Goal: Entertainment & Leisure: Consume media (video, audio)

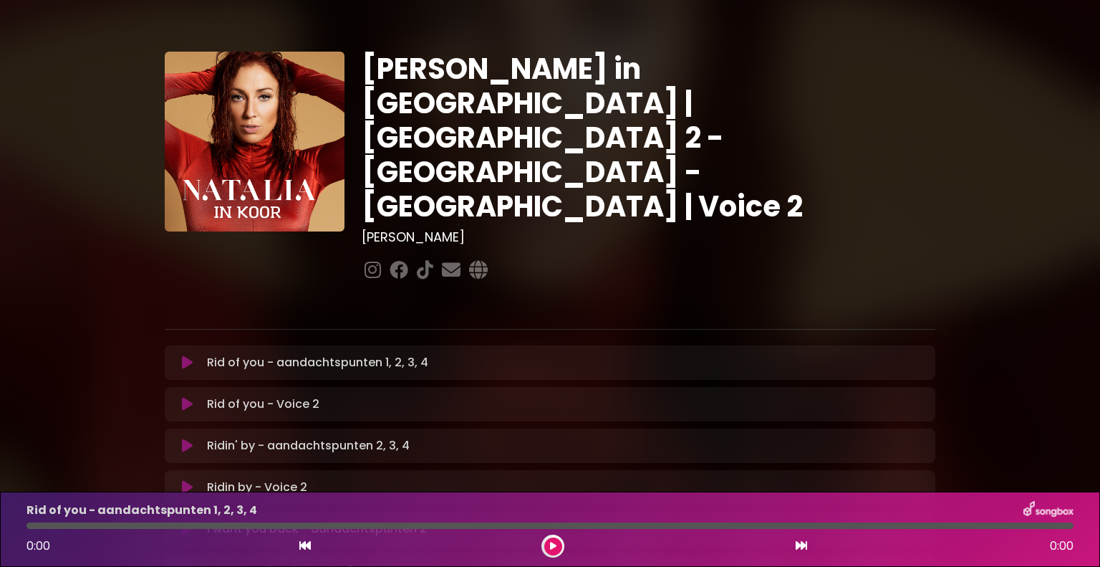
click at [188, 355] on icon at bounding box center [187, 362] width 11 height 14
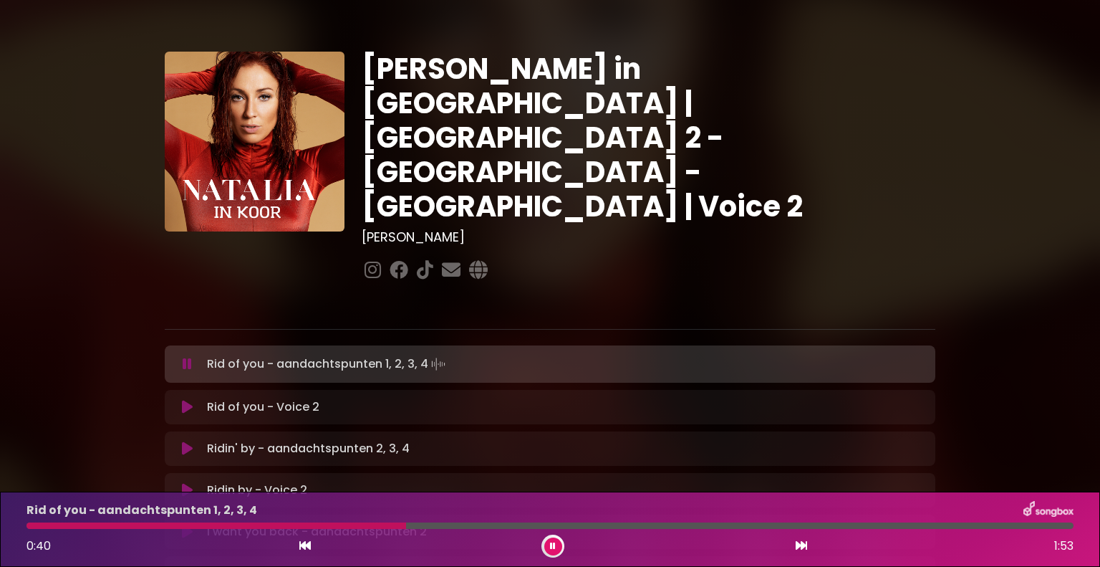
click at [718, 256] on div at bounding box center [649, 270] width 574 height 28
click at [191, 400] on icon at bounding box center [187, 407] width 11 height 14
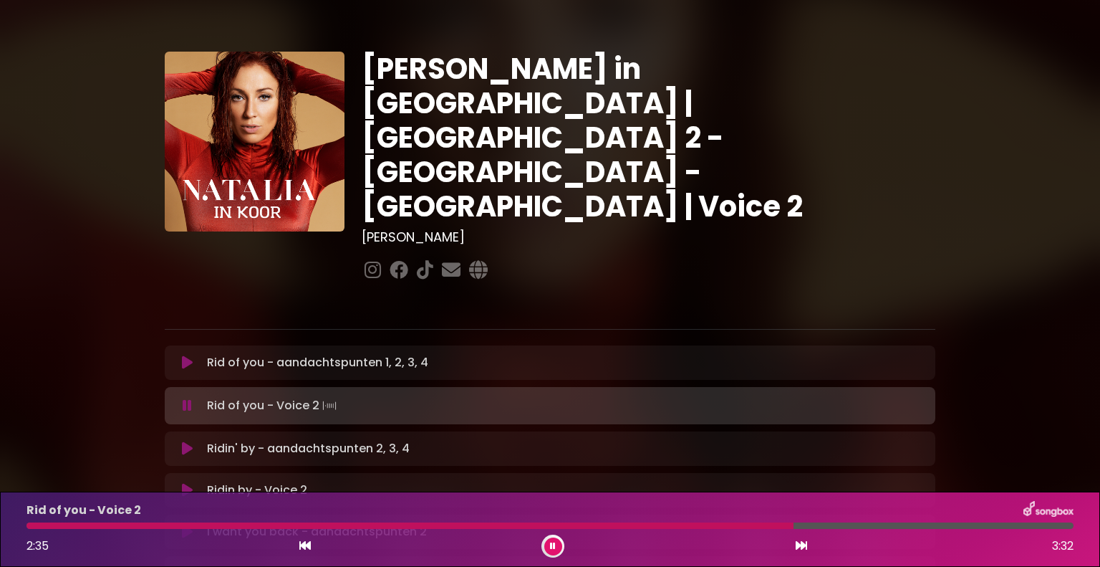
click at [555, 546] on icon at bounding box center [553, 546] width 6 height 9
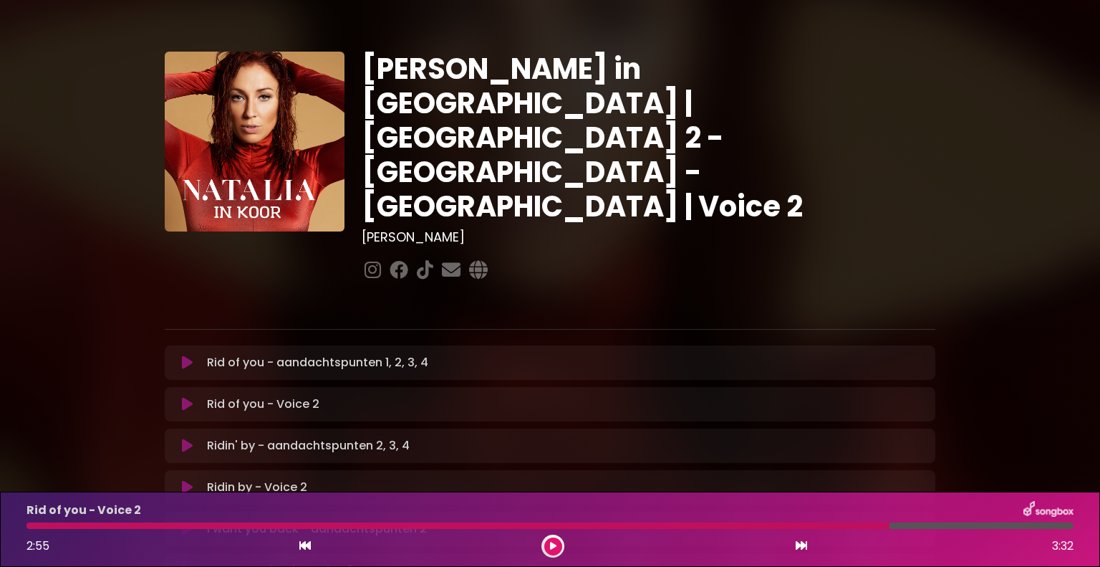
click at [550, 550] on button at bounding box center [553, 546] width 18 height 18
click at [544, 544] on button at bounding box center [553, 546] width 18 height 18
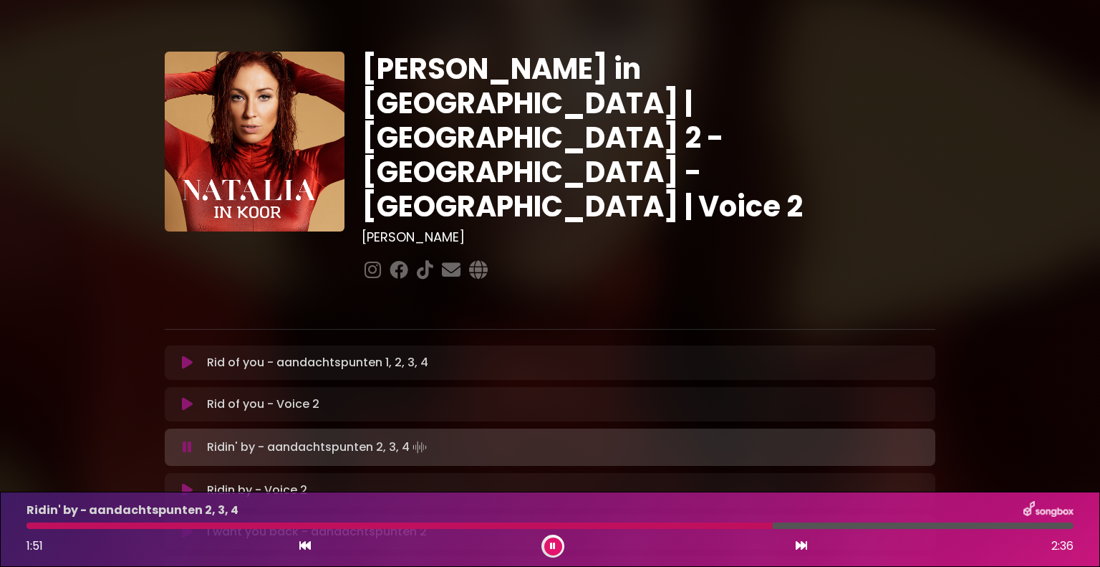
click at [183, 355] on icon at bounding box center [187, 362] width 11 height 14
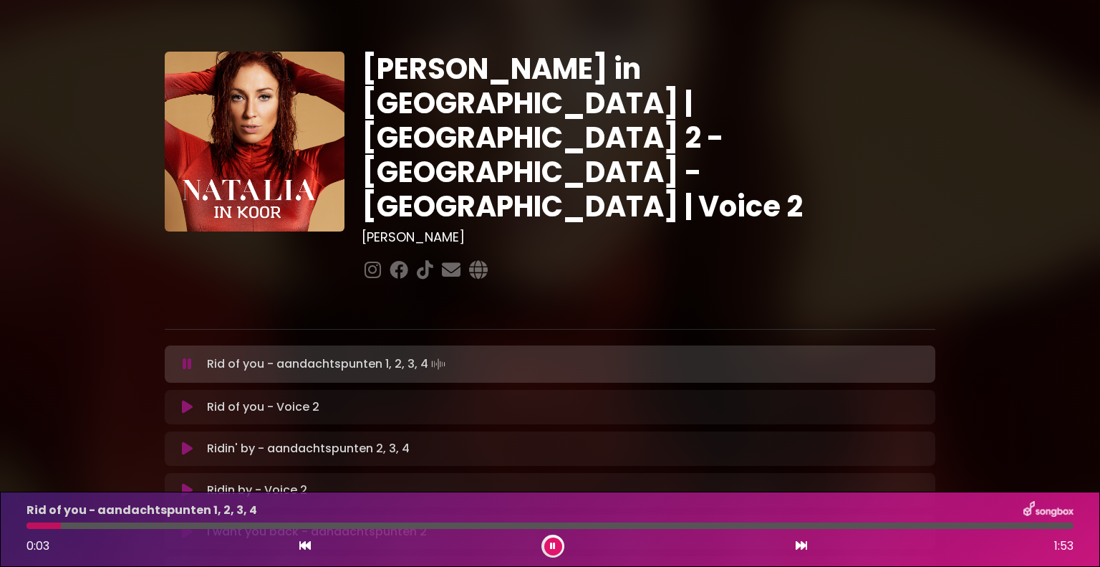
click at [184, 400] on icon at bounding box center [187, 407] width 11 height 14
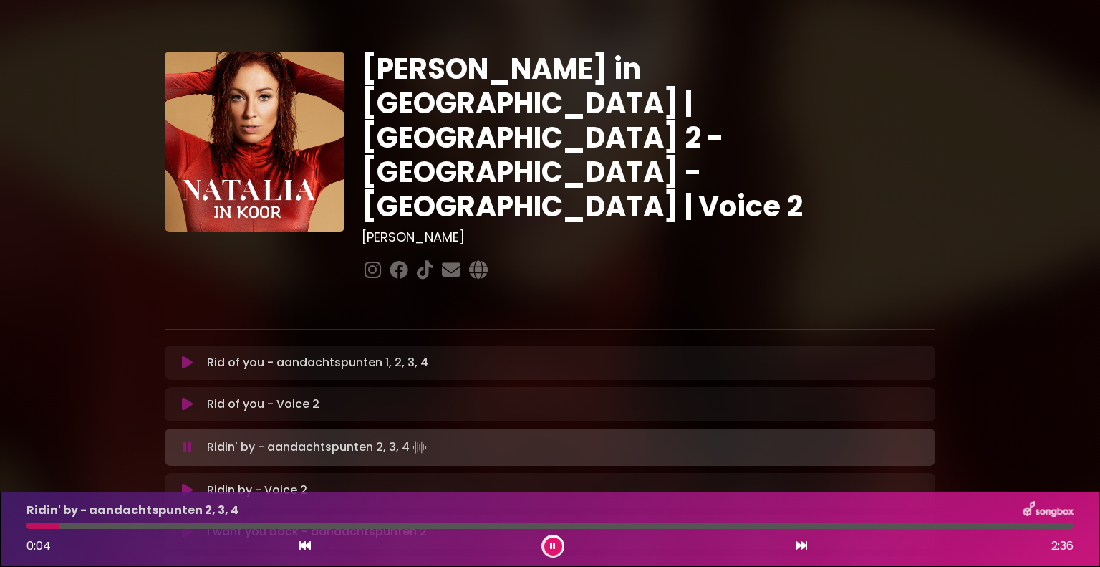
click at [183, 483] on icon at bounding box center [187, 490] width 11 height 14
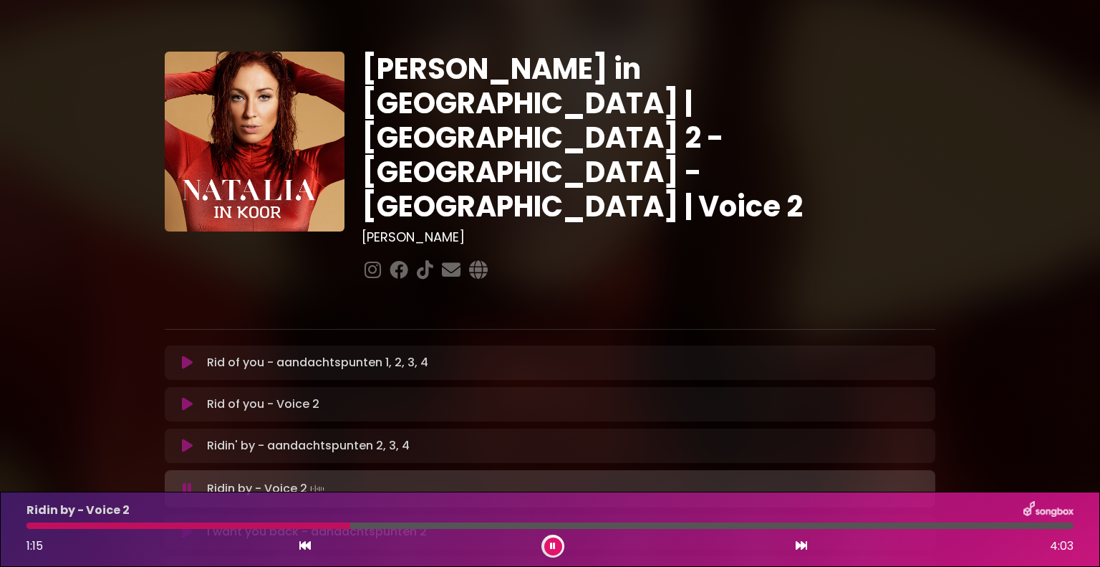
click at [561, 542] on button at bounding box center [553, 546] width 18 height 18
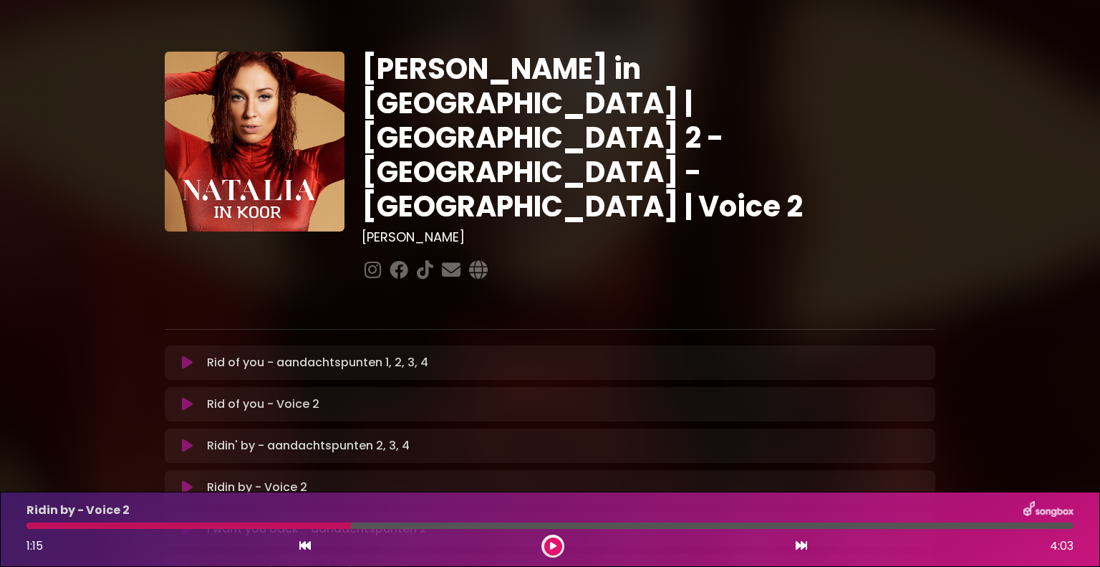
click at [561, 542] on button at bounding box center [553, 546] width 18 height 18
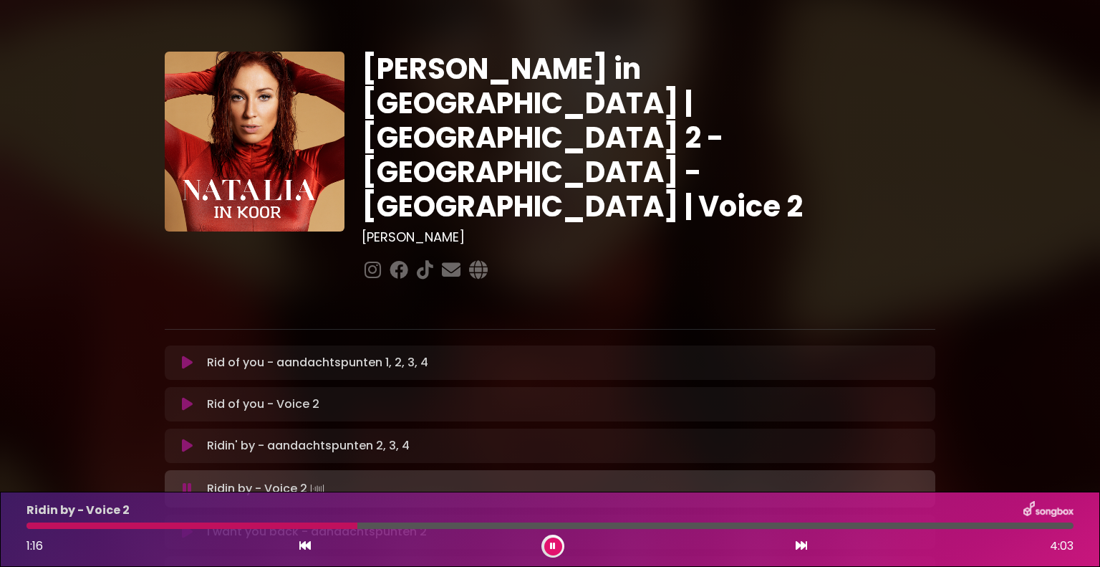
click at [767, 218] on div "[PERSON_NAME] in [GEOGRAPHIC_DATA] | [GEOGRAPHIC_DATA] 2 - [GEOGRAPHIC_DATA] - …" at bounding box center [648, 168] width 591 height 233
click at [46, 526] on div at bounding box center [232, 525] width 411 height 6
click at [77, 524] on div at bounding box center [550, 525] width 1047 height 6
click at [95, 523] on div at bounding box center [550, 525] width 1047 height 6
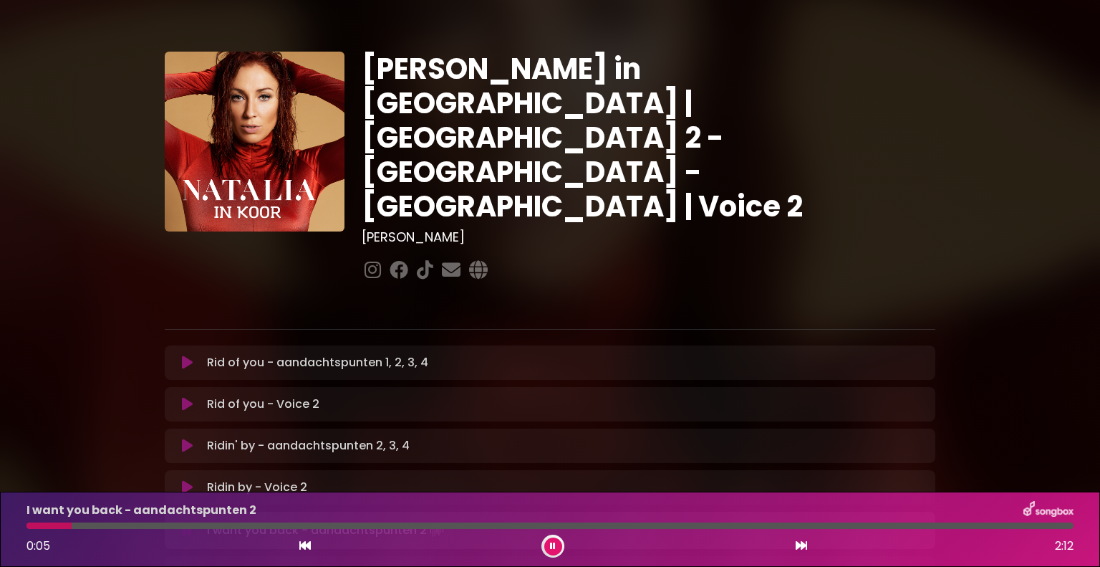
scroll to position [143, 0]
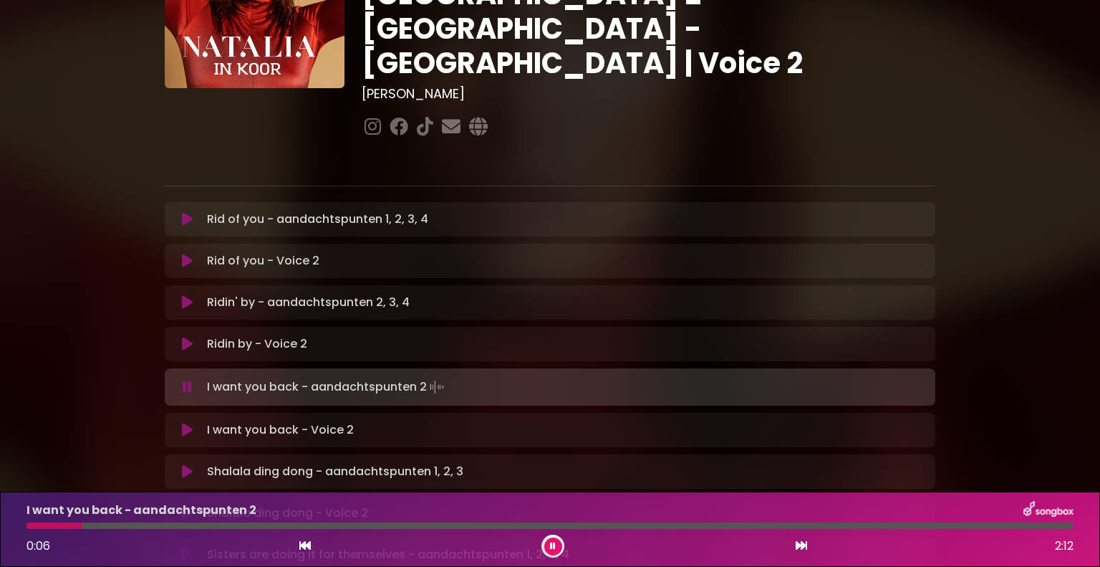
click at [179, 423] on button at bounding box center [187, 430] width 28 height 14
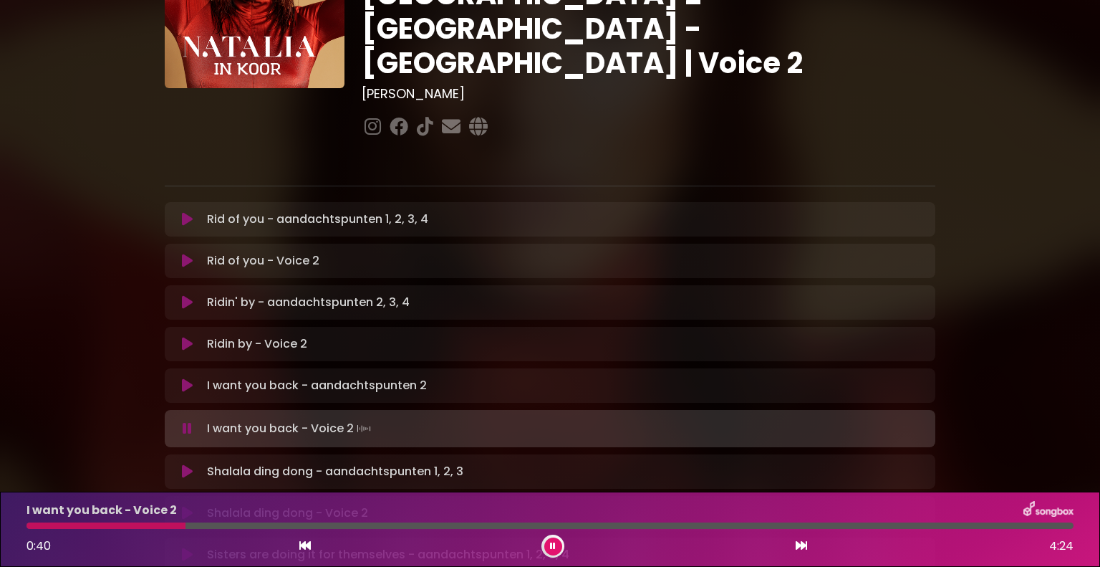
click at [554, 543] on icon at bounding box center [553, 546] width 6 height 9
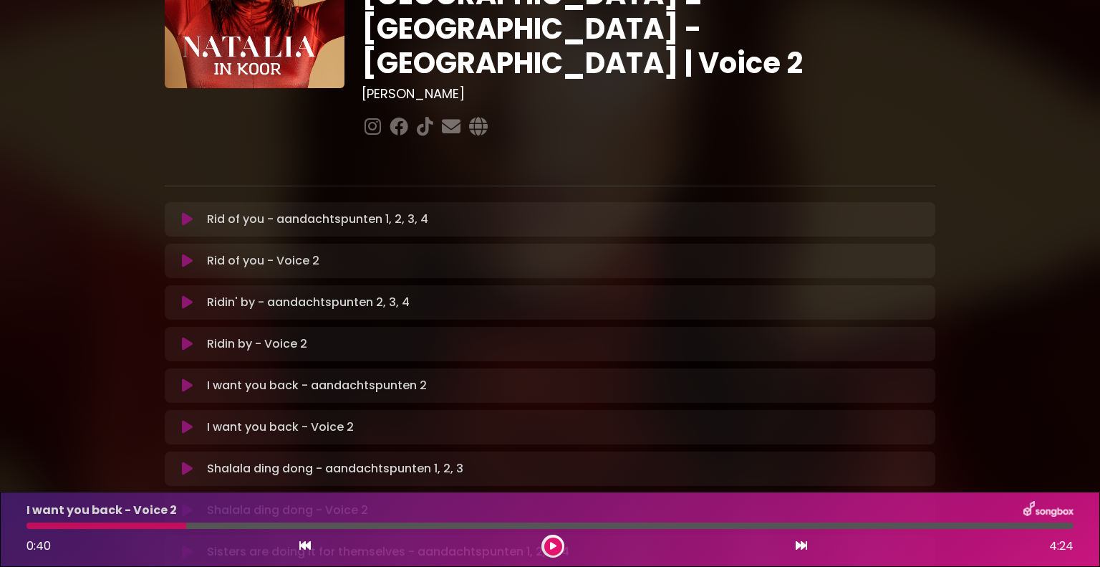
click at [559, 539] on button at bounding box center [553, 546] width 18 height 18
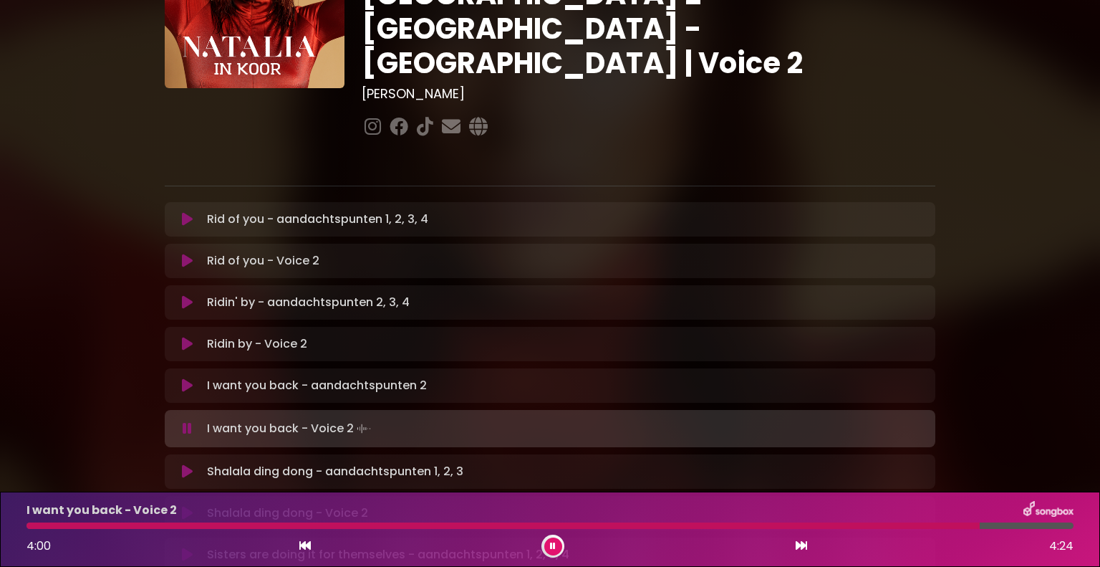
click at [552, 544] on icon at bounding box center [553, 546] width 6 height 9
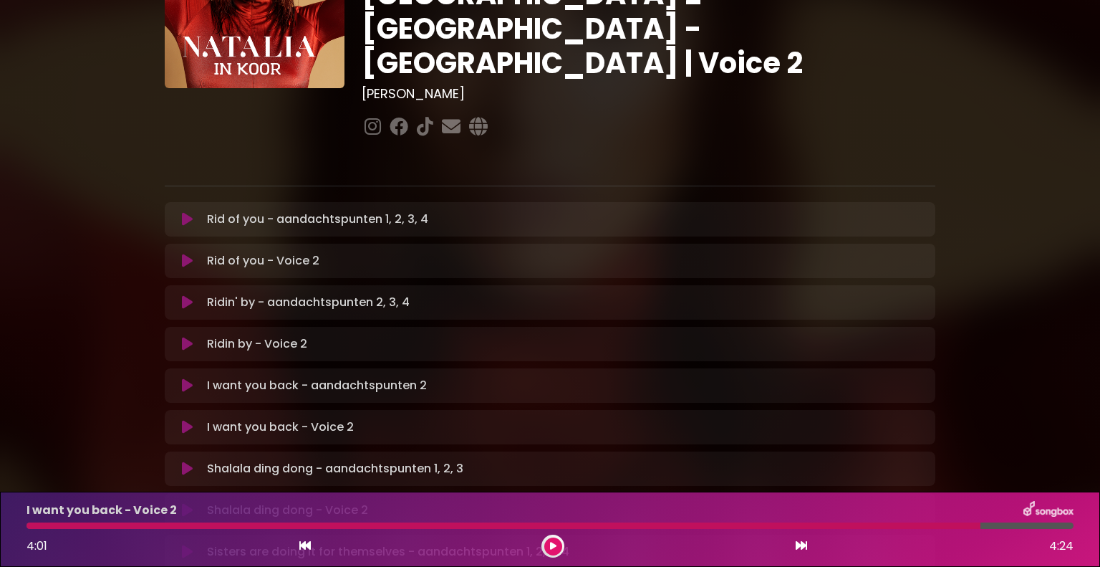
click at [183, 461] on icon at bounding box center [187, 468] width 11 height 14
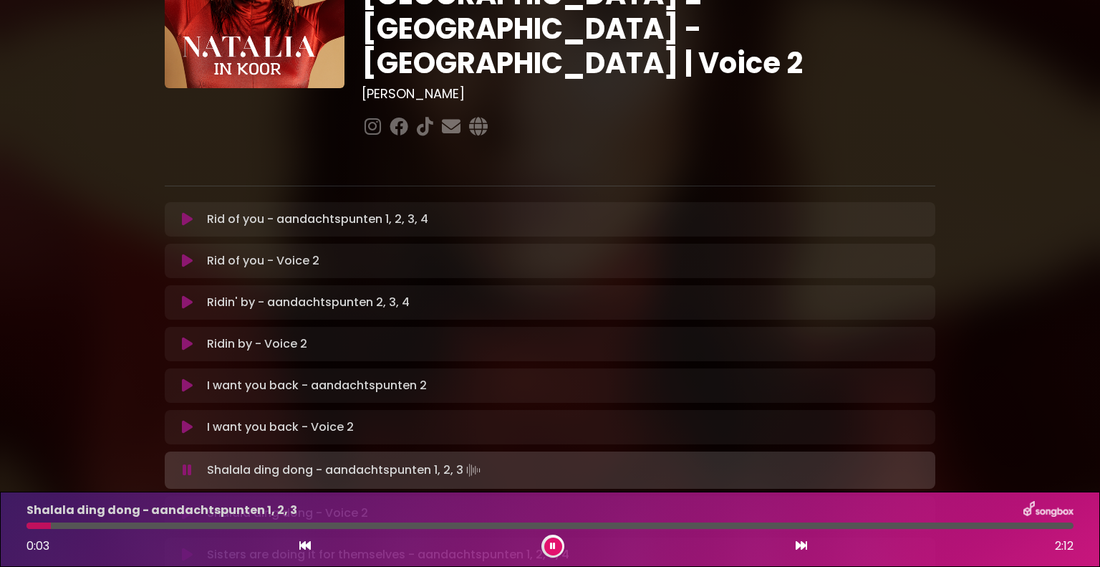
click at [186, 506] on icon at bounding box center [187, 513] width 11 height 14
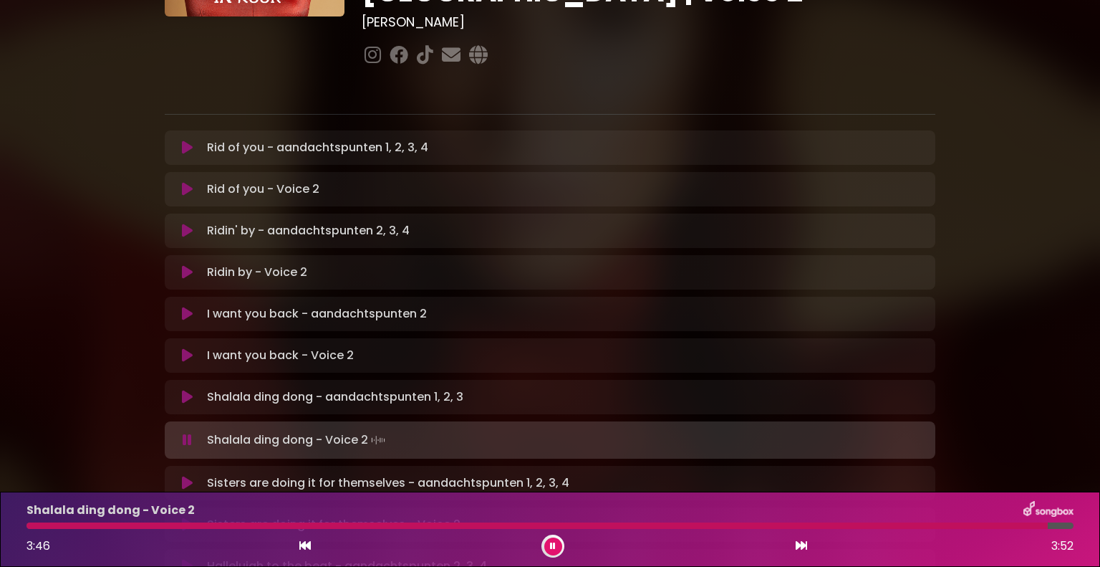
scroll to position [287, 0]
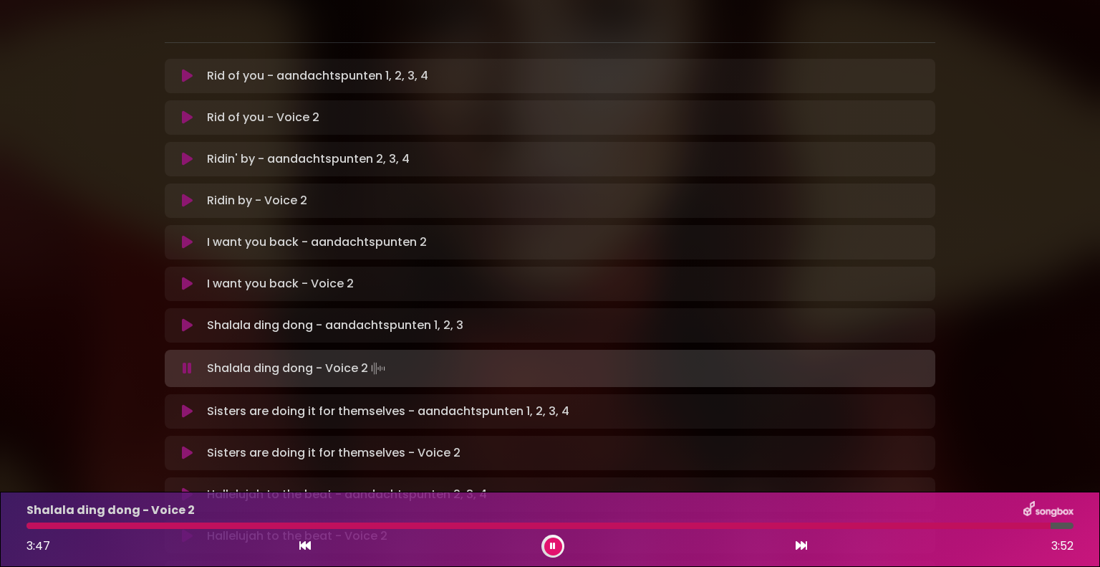
click at [183, 446] on icon at bounding box center [187, 453] width 11 height 14
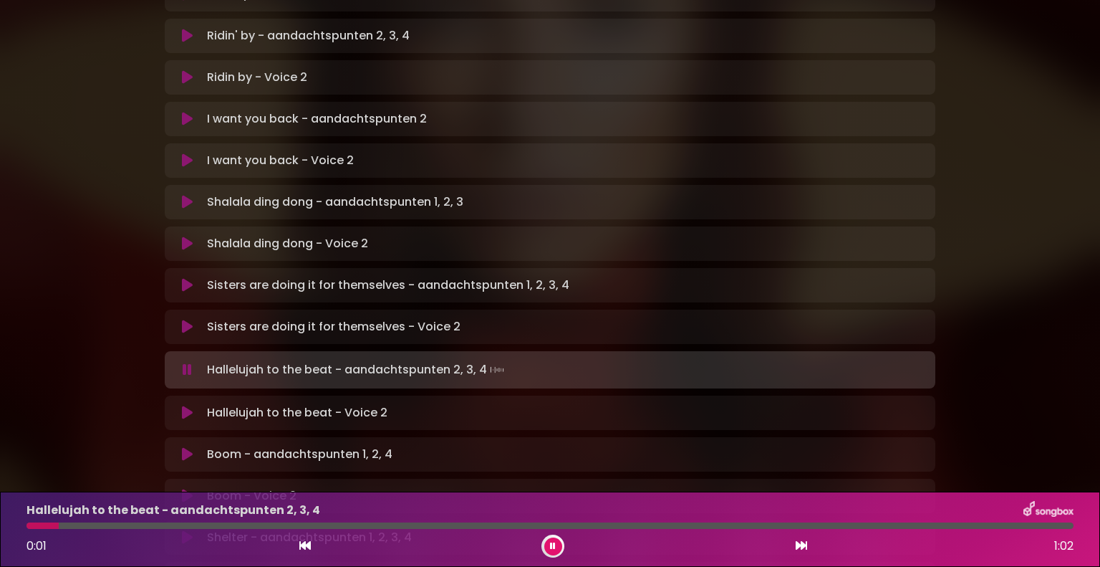
scroll to position [430, 0]
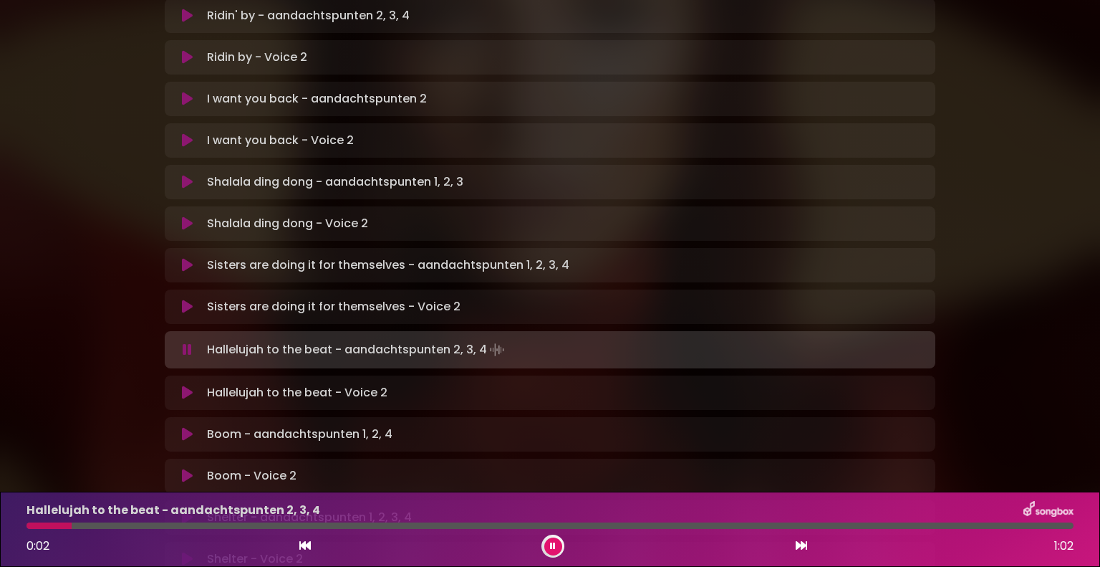
click at [186, 385] on icon at bounding box center [187, 392] width 11 height 14
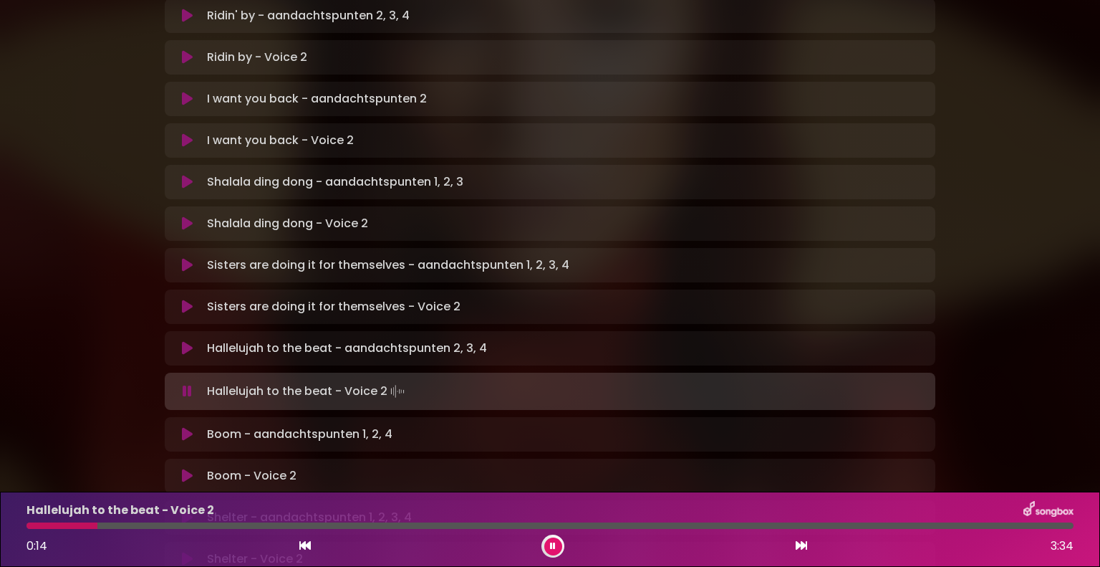
click at [34, 527] on div at bounding box center [62, 525] width 71 height 6
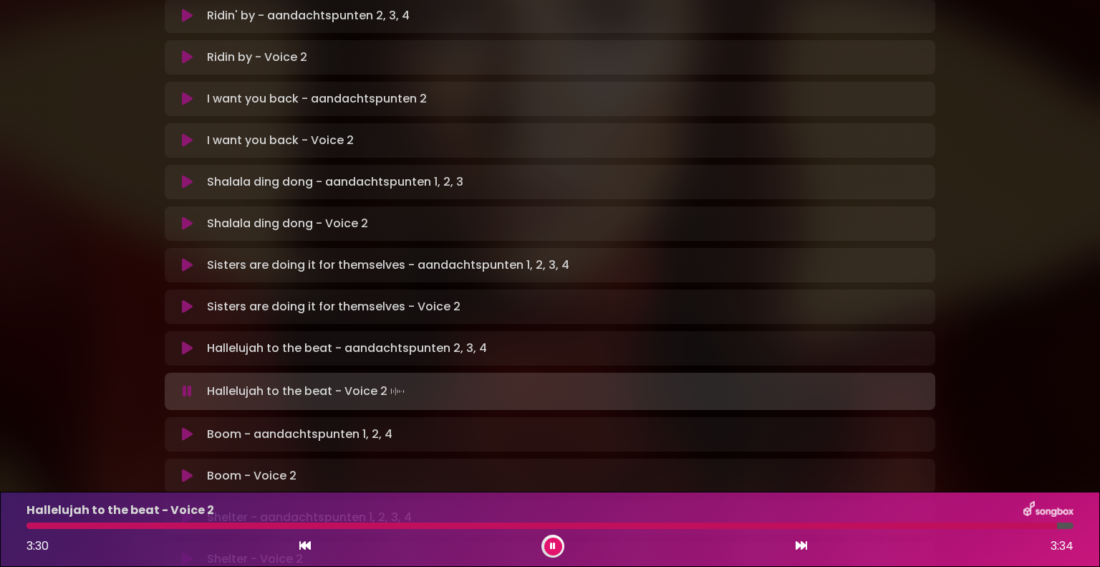
click at [191, 468] on icon at bounding box center [187, 475] width 11 height 14
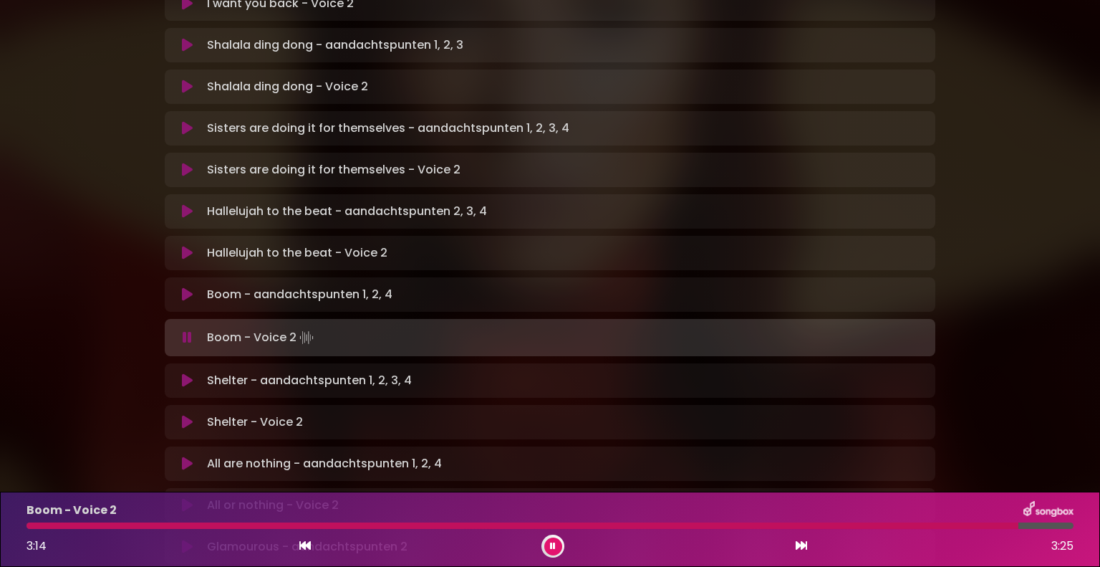
scroll to position [645, 0]
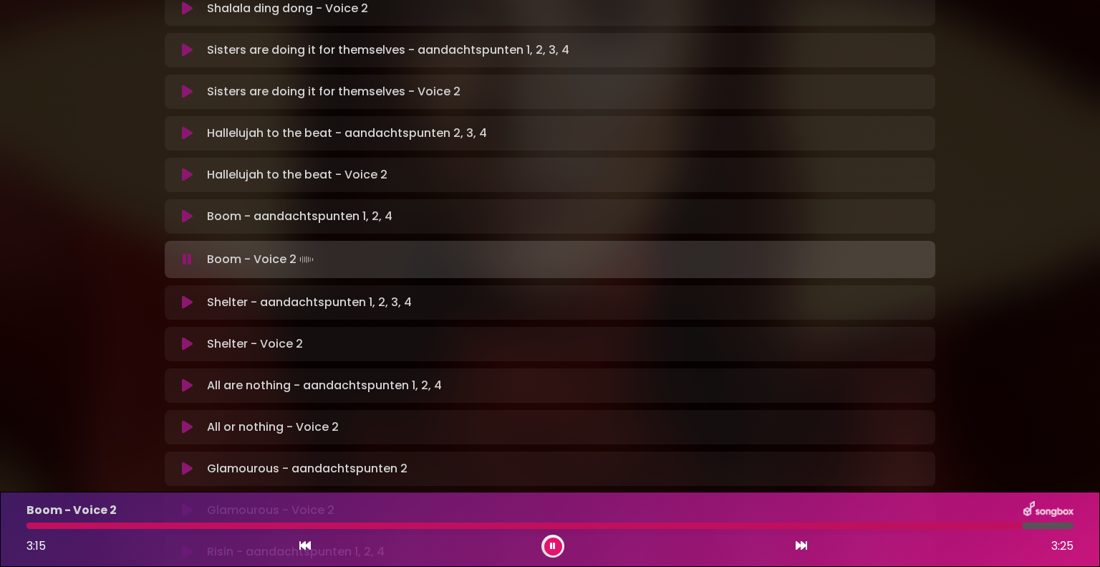
click at [185, 337] on icon at bounding box center [187, 344] width 11 height 14
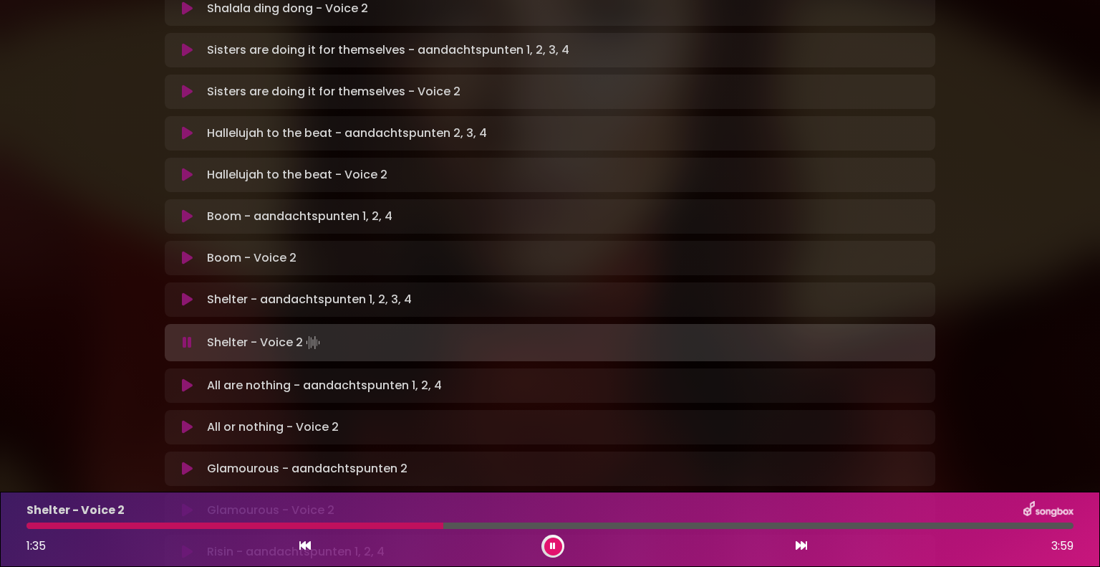
click at [550, 537] on button at bounding box center [553, 546] width 18 height 18
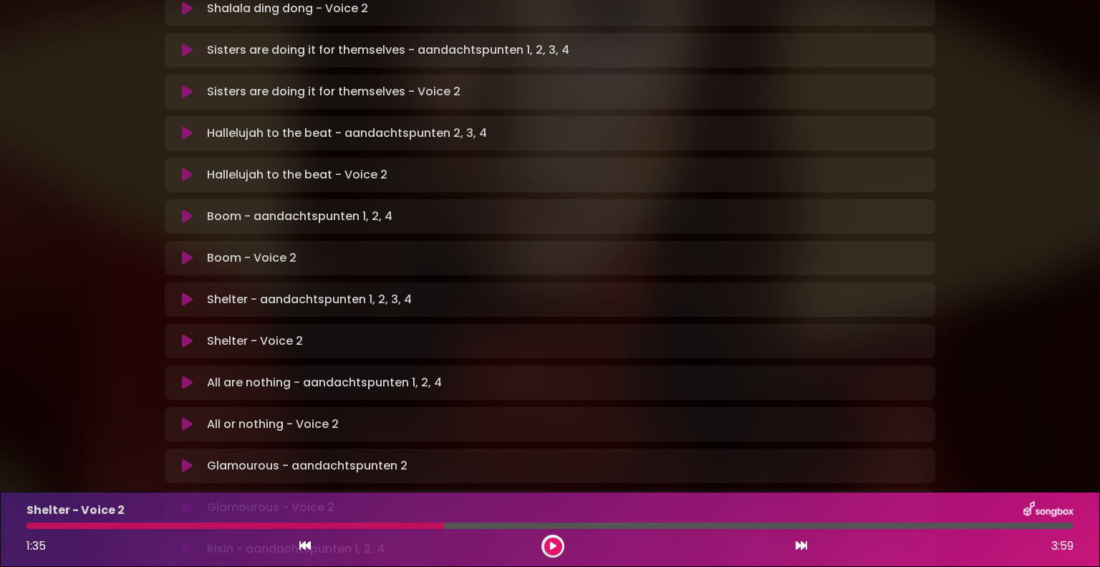
click at [48, 523] on div at bounding box center [236, 525] width 418 height 6
click at [559, 547] on button at bounding box center [553, 546] width 18 height 18
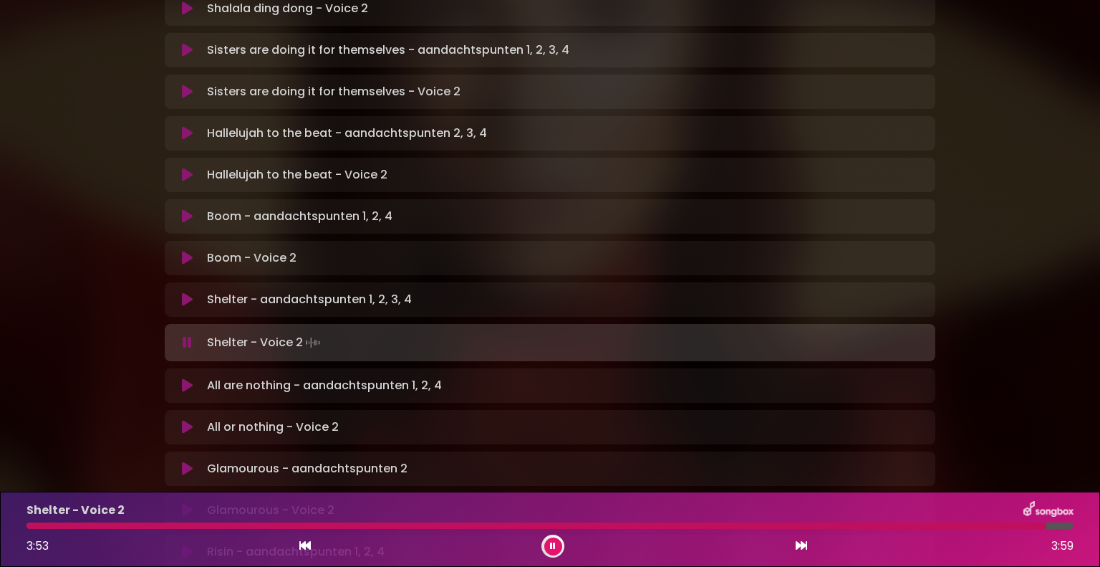
click at [927, 519] on div "Shelter - Voice 2" at bounding box center [550, 510] width 1064 height 19
click at [928, 527] on div at bounding box center [538, 525] width 1022 height 6
click at [553, 535] on div at bounding box center [553, 545] width 23 height 23
click at [553, 542] on icon at bounding box center [553, 546] width 6 height 9
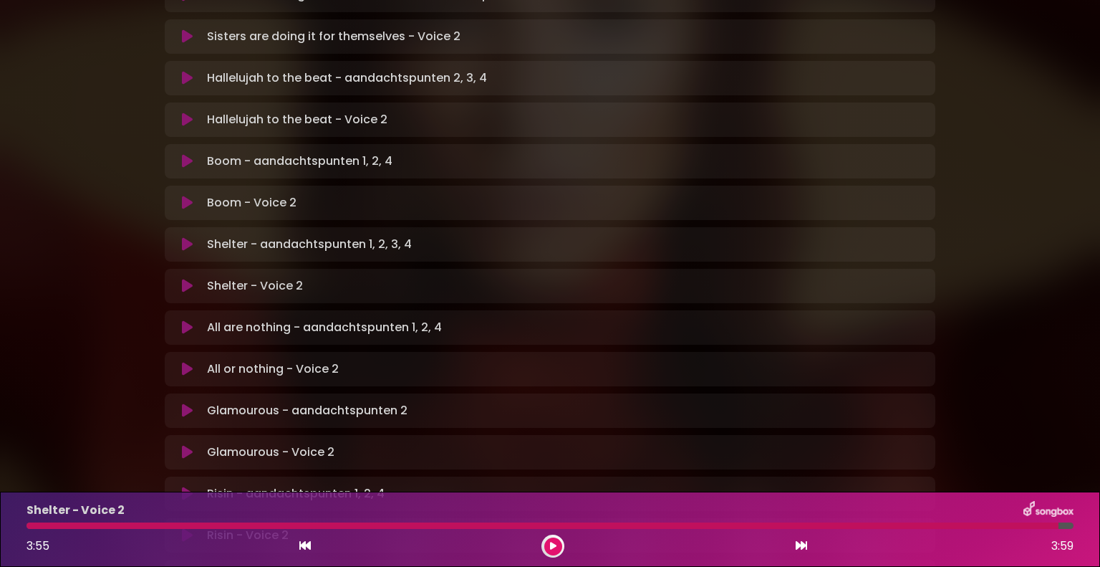
scroll to position [788, 0]
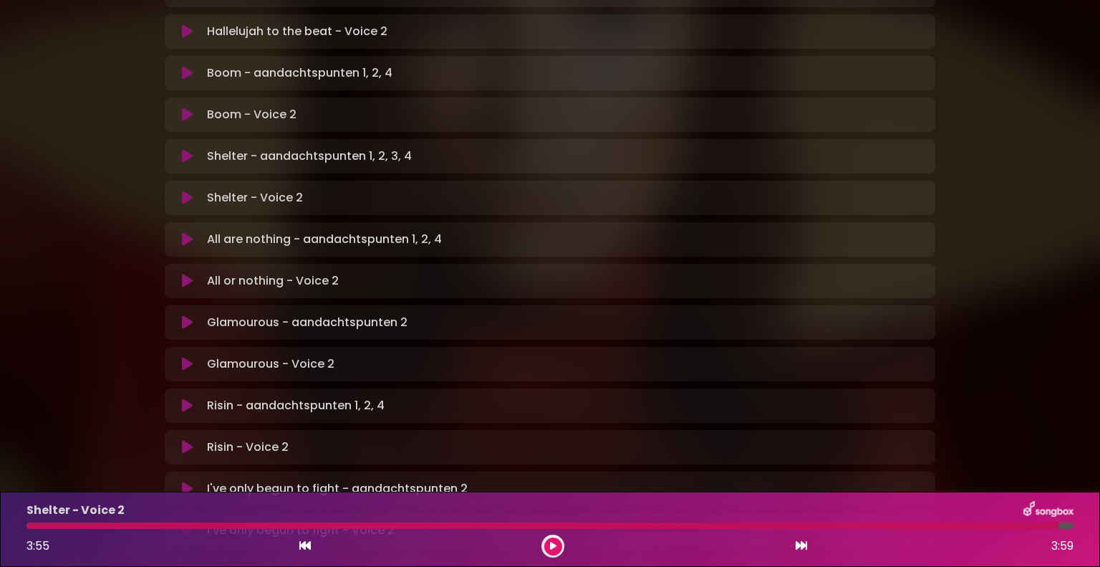
click at [188, 274] on icon at bounding box center [187, 281] width 11 height 14
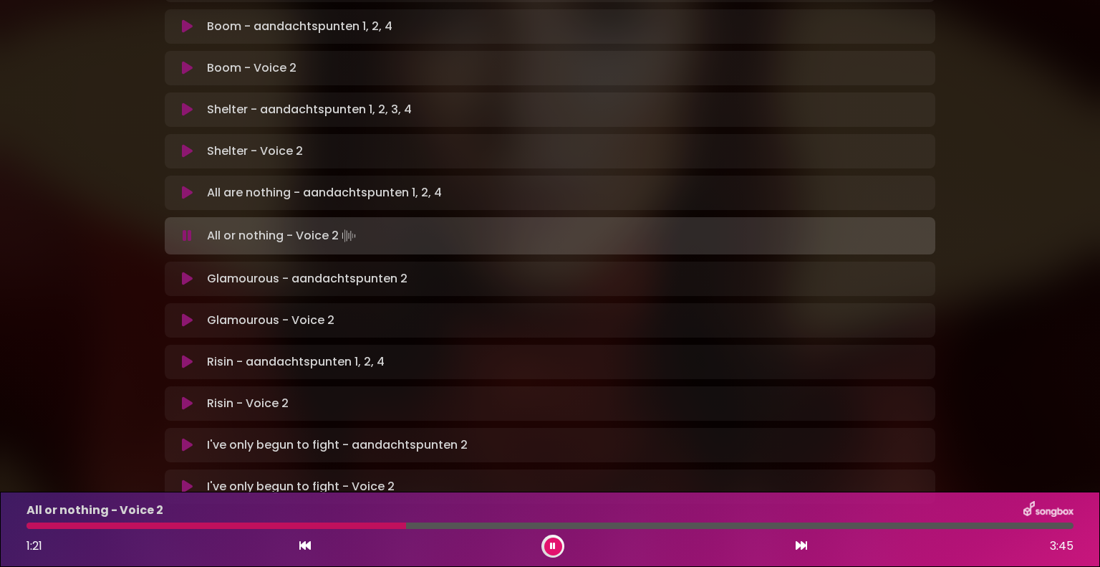
scroll to position [860, 0]
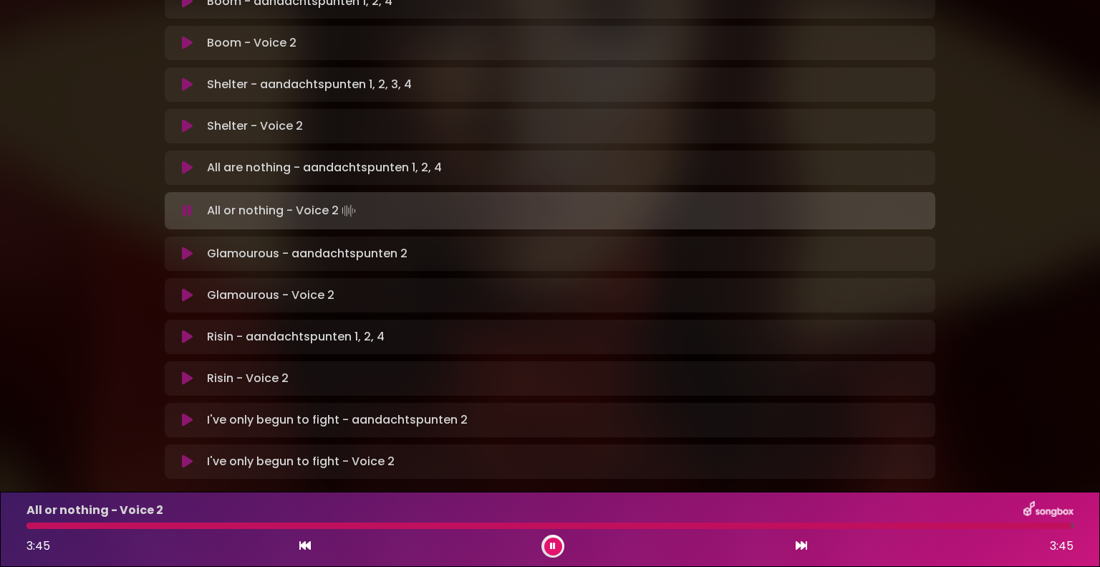
click at [183, 371] on icon at bounding box center [187, 378] width 11 height 14
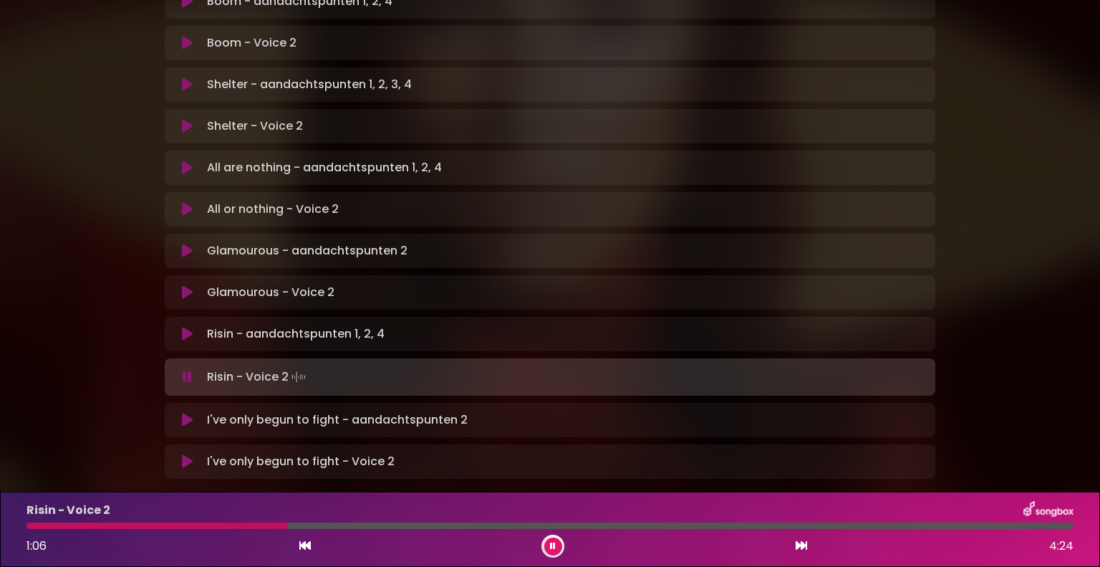
click at [559, 540] on button at bounding box center [553, 546] width 18 height 18
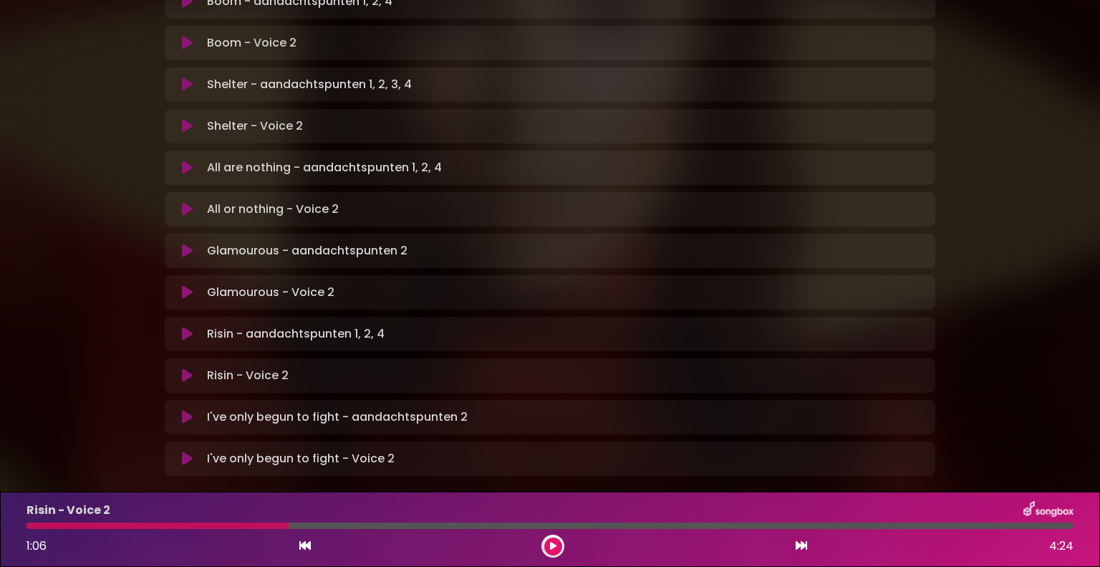
click at [183, 327] on icon at bounding box center [187, 334] width 11 height 14
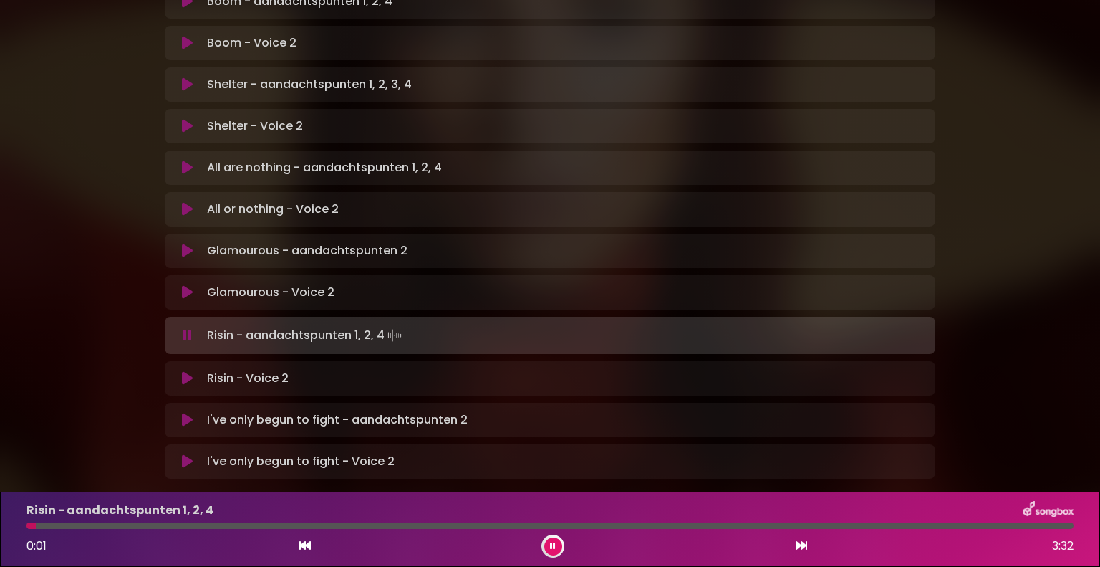
click at [245, 521] on div "Risin - aandachtspunten 1, 2, 4 0:01 3:32" at bounding box center [550, 529] width 1064 height 57
click at [249, 524] on div at bounding box center [550, 525] width 1047 height 6
click at [556, 538] on button at bounding box center [553, 546] width 18 height 18
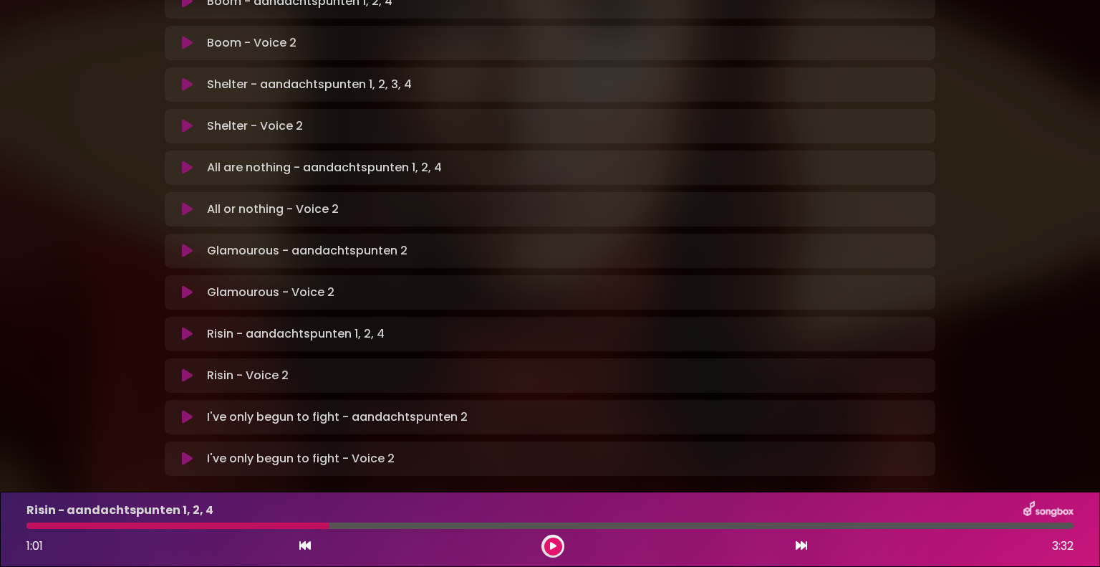
click at [183, 368] on icon at bounding box center [187, 375] width 11 height 14
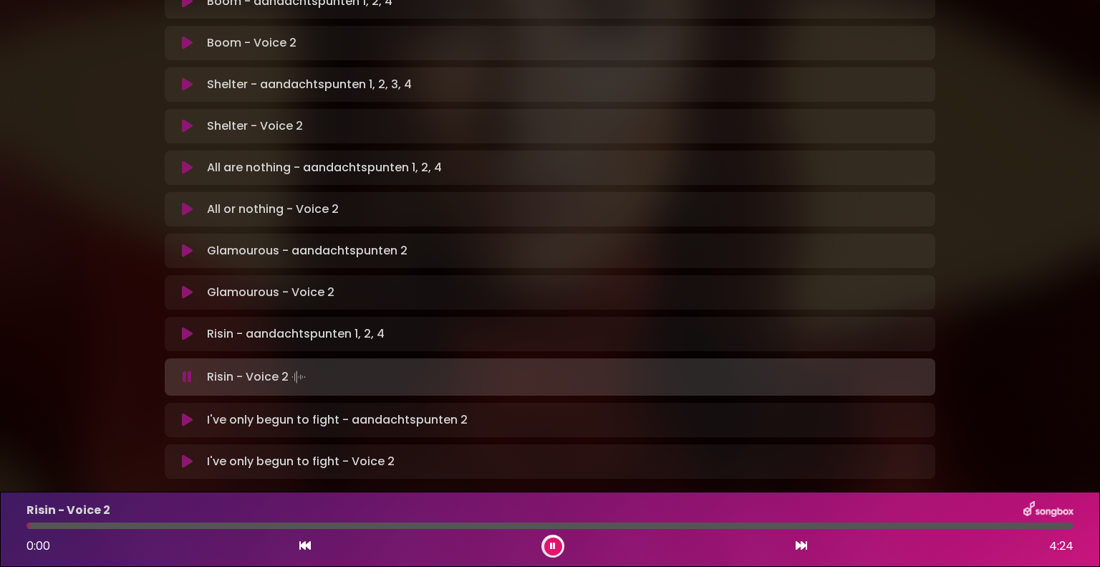
click at [201, 526] on div at bounding box center [550, 525] width 1047 height 6
click at [229, 527] on div at bounding box center [550, 525] width 1047 height 6
click at [275, 526] on div at bounding box center [550, 525] width 1047 height 6
click at [231, 524] on div at bounding box center [155, 525] width 256 height 6
click at [258, 521] on div "Risin - Voice 2 1:06 4:24" at bounding box center [550, 529] width 1064 height 57
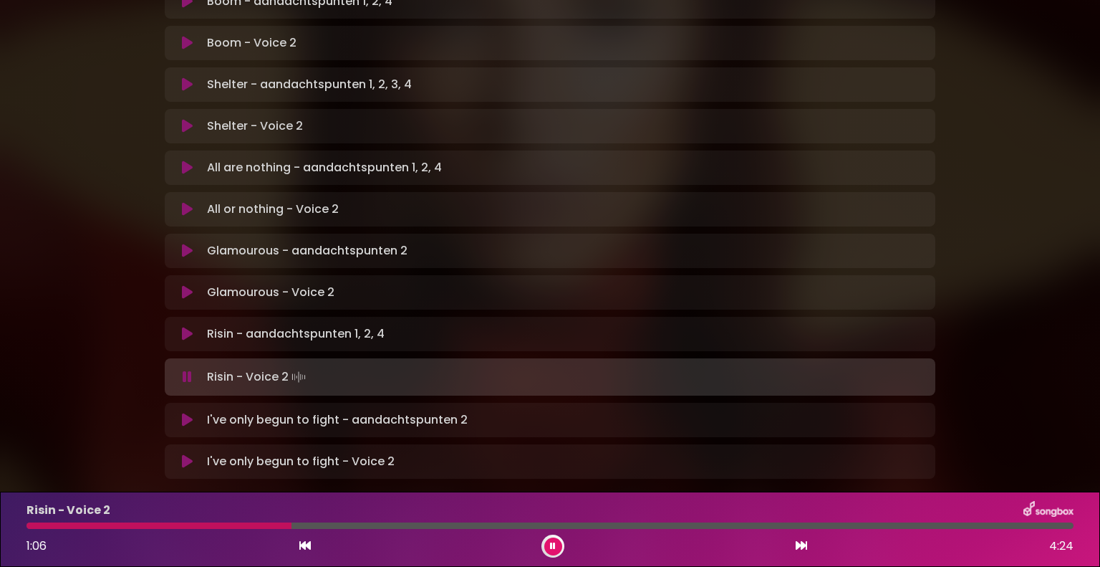
click at [261, 526] on div at bounding box center [159, 525] width 265 height 6
click at [562, 543] on div at bounding box center [553, 545] width 23 height 23
click at [549, 540] on button at bounding box center [553, 546] width 18 height 18
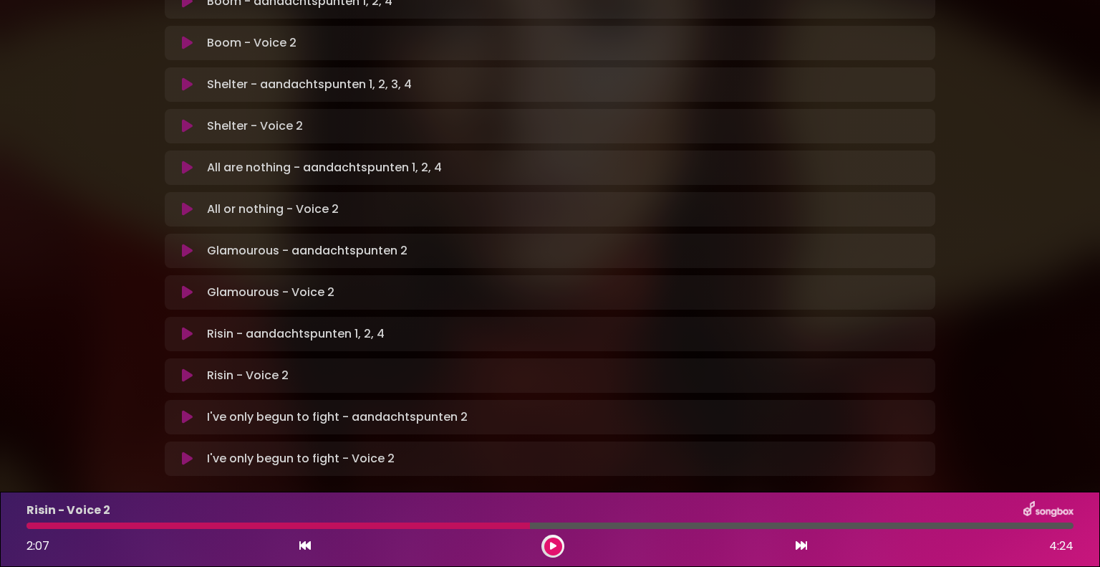
click at [480, 524] on div at bounding box center [279, 525] width 504 height 6
click at [547, 540] on button at bounding box center [553, 546] width 18 height 18
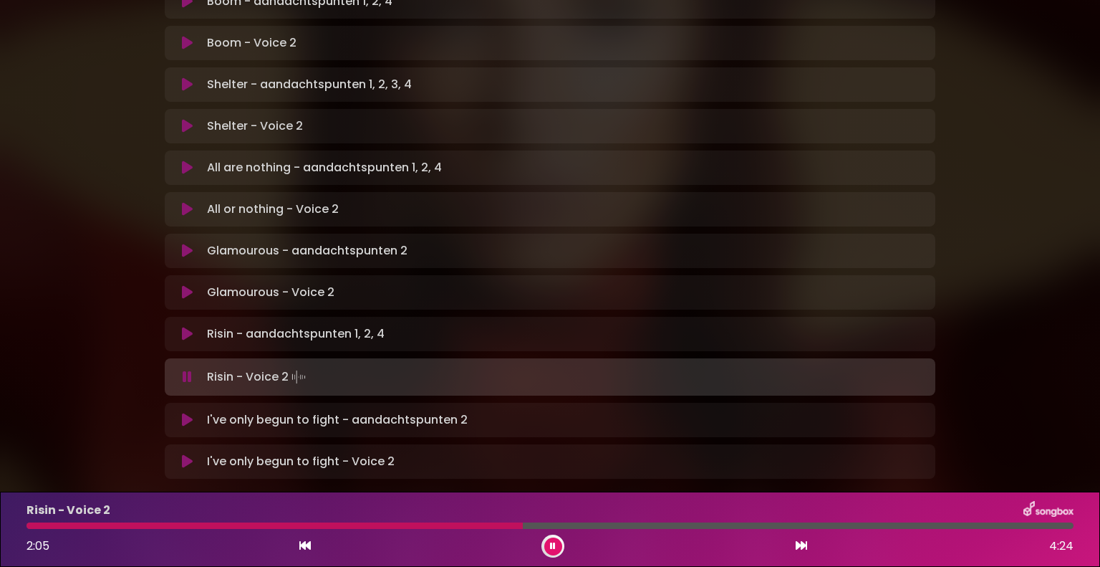
click at [547, 540] on button at bounding box center [553, 546] width 18 height 18
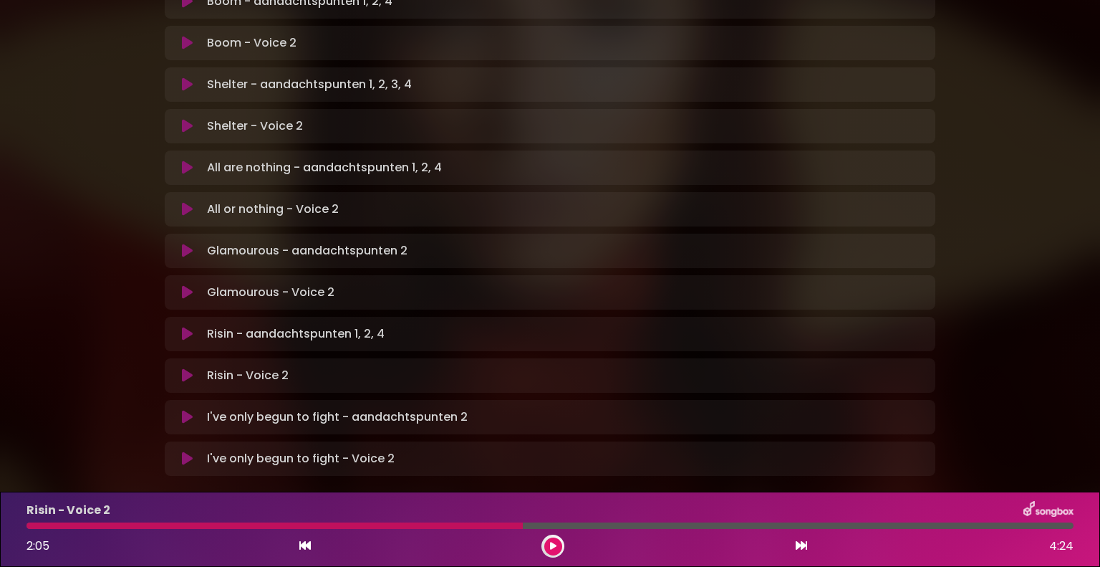
click at [184, 327] on icon at bounding box center [187, 334] width 11 height 14
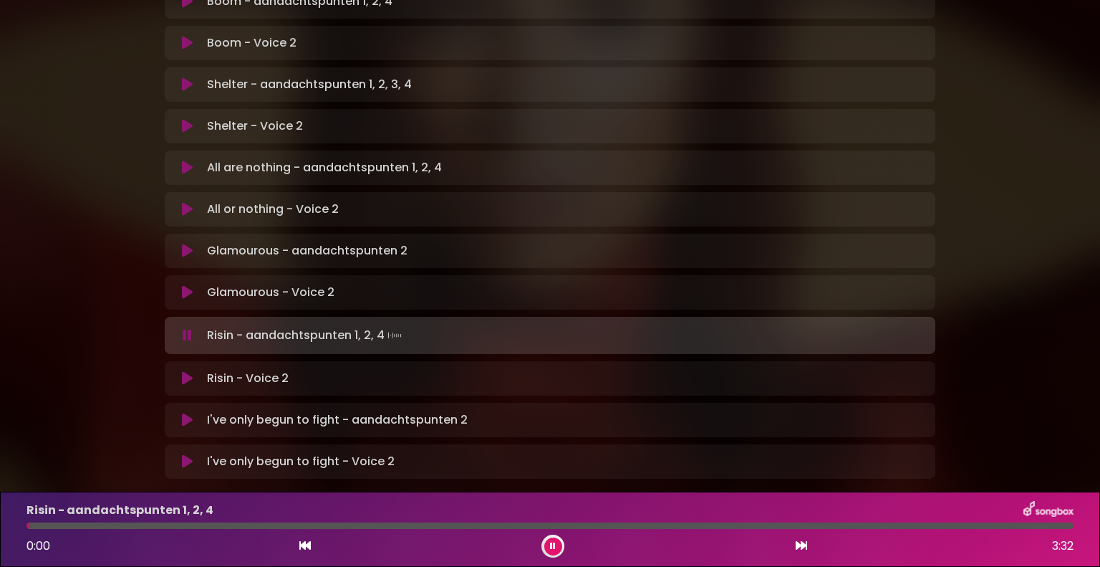
click at [804, 529] on div "Risin - aandachtspunten 1, 2, 4 0:00 3:32" at bounding box center [550, 529] width 1064 height 57
click at [691, 522] on div at bounding box center [550, 525] width 1047 height 6
click at [555, 540] on button at bounding box center [553, 546] width 18 height 18
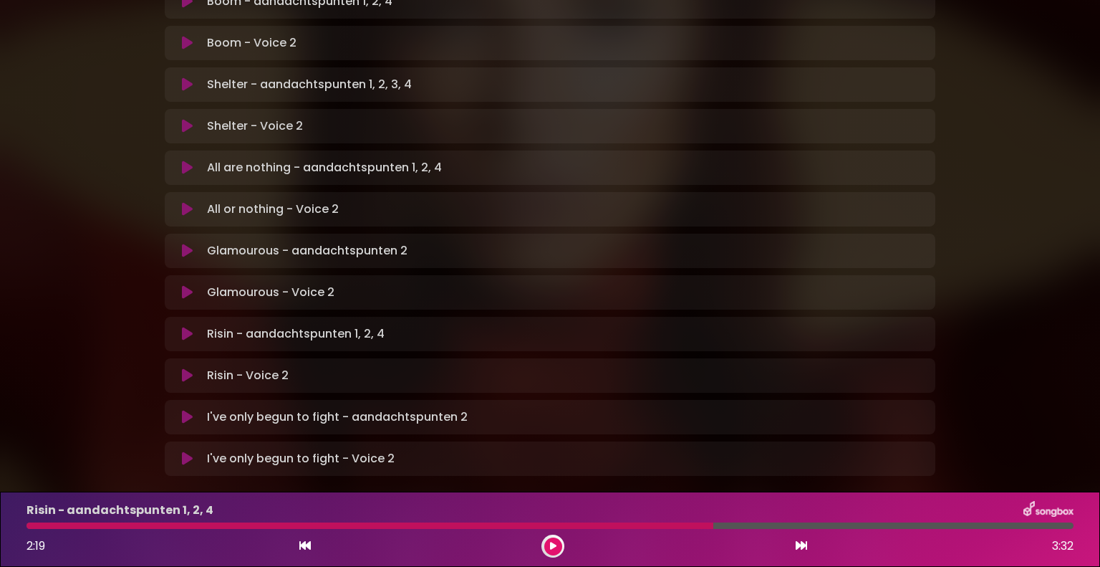
click at [185, 368] on icon at bounding box center [187, 375] width 11 height 14
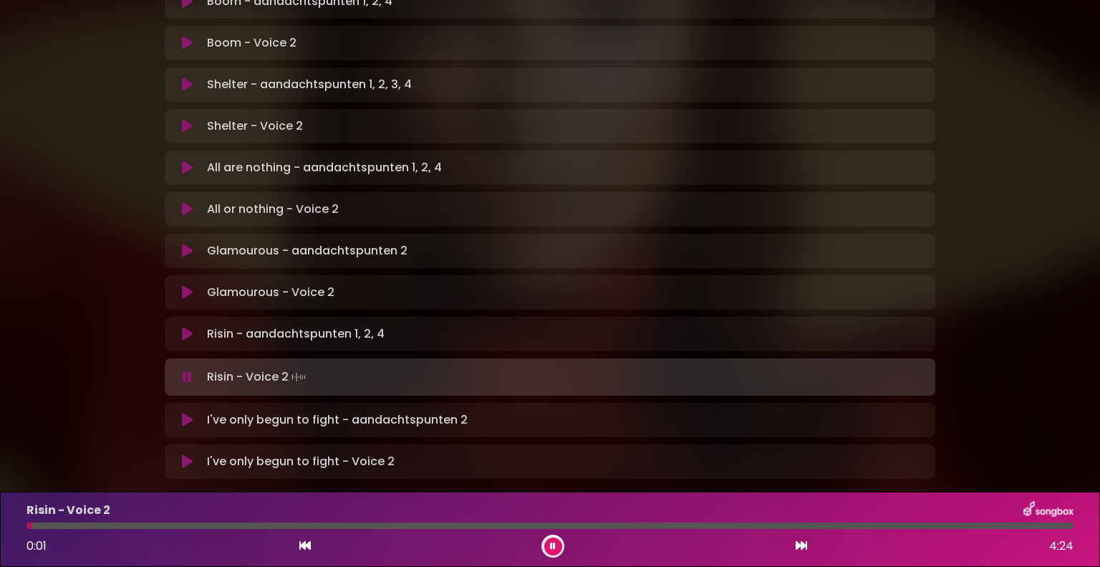
click at [565, 524] on div at bounding box center [550, 525] width 1047 height 6
click at [444, 523] on div at bounding box center [300, 525] width 547 height 6
click at [562, 551] on div at bounding box center [553, 545] width 23 height 23
click at [555, 547] on icon at bounding box center [553, 546] width 6 height 9
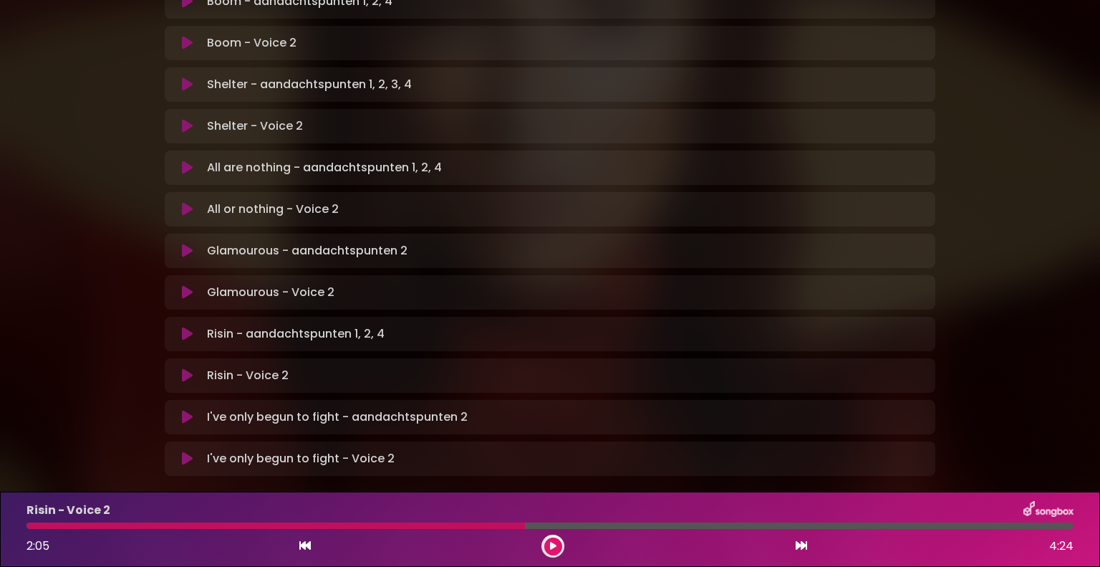
click at [490, 524] on div at bounding box center [276, 525] width 499 height 6
click at [550, 545] on icon at bounding box center [553, 546] width 6 height 9
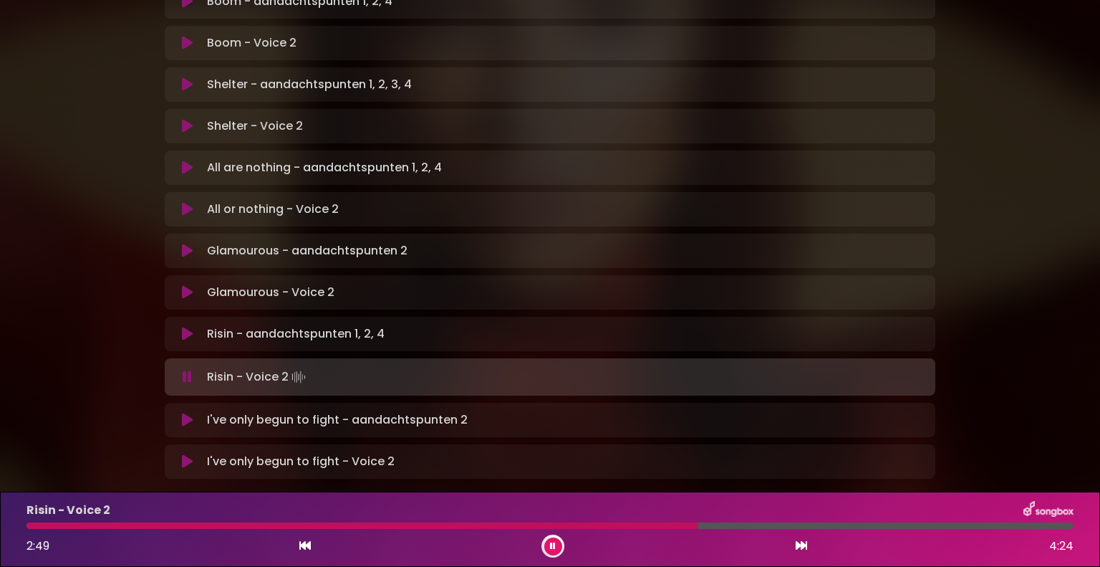
click at [553, 539] on button at bounding box center [553, 546] width 18 height 18
